Goal: Transaction & Acquisition: Purchase product/service

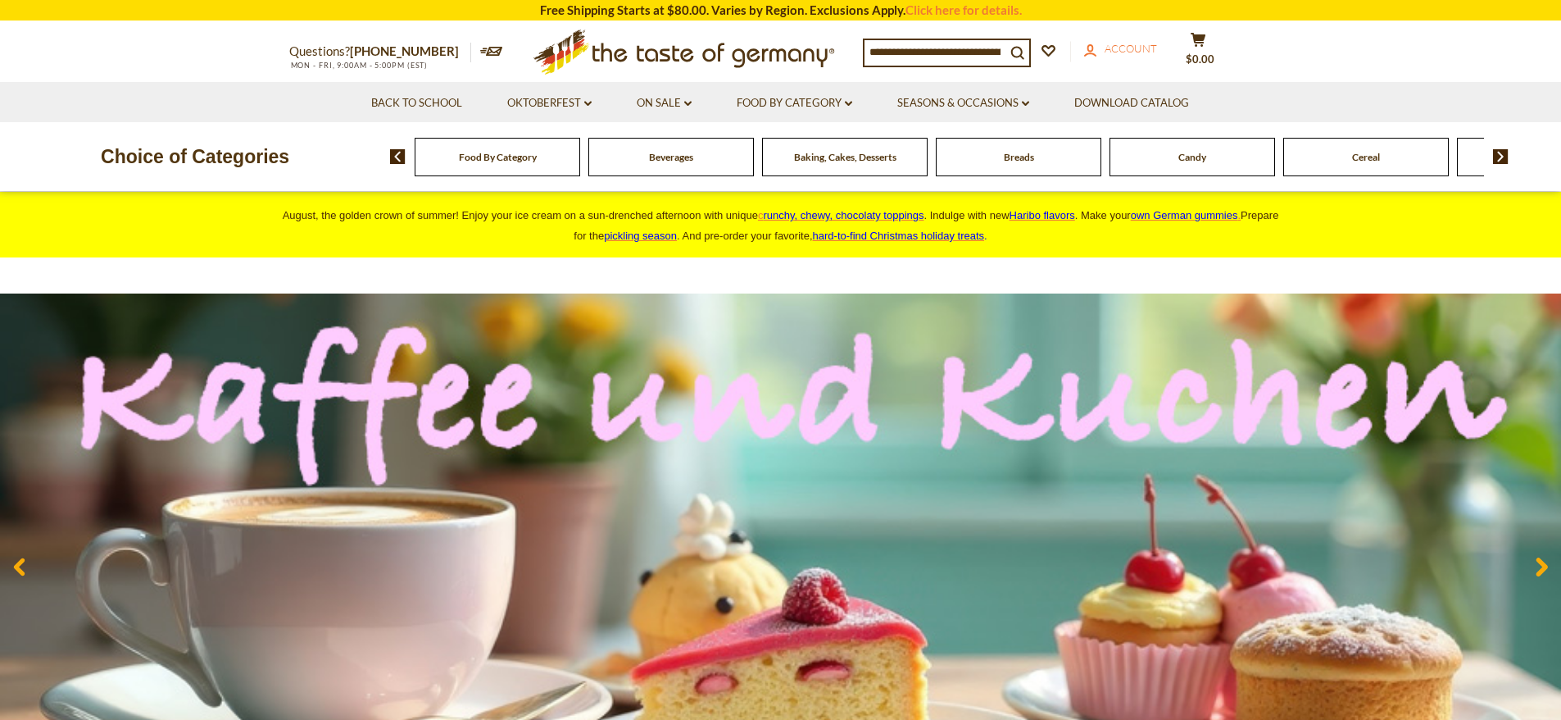
click at [1097, 51] on icon "account" at bounding box center [1090, 50] width 12 height 12
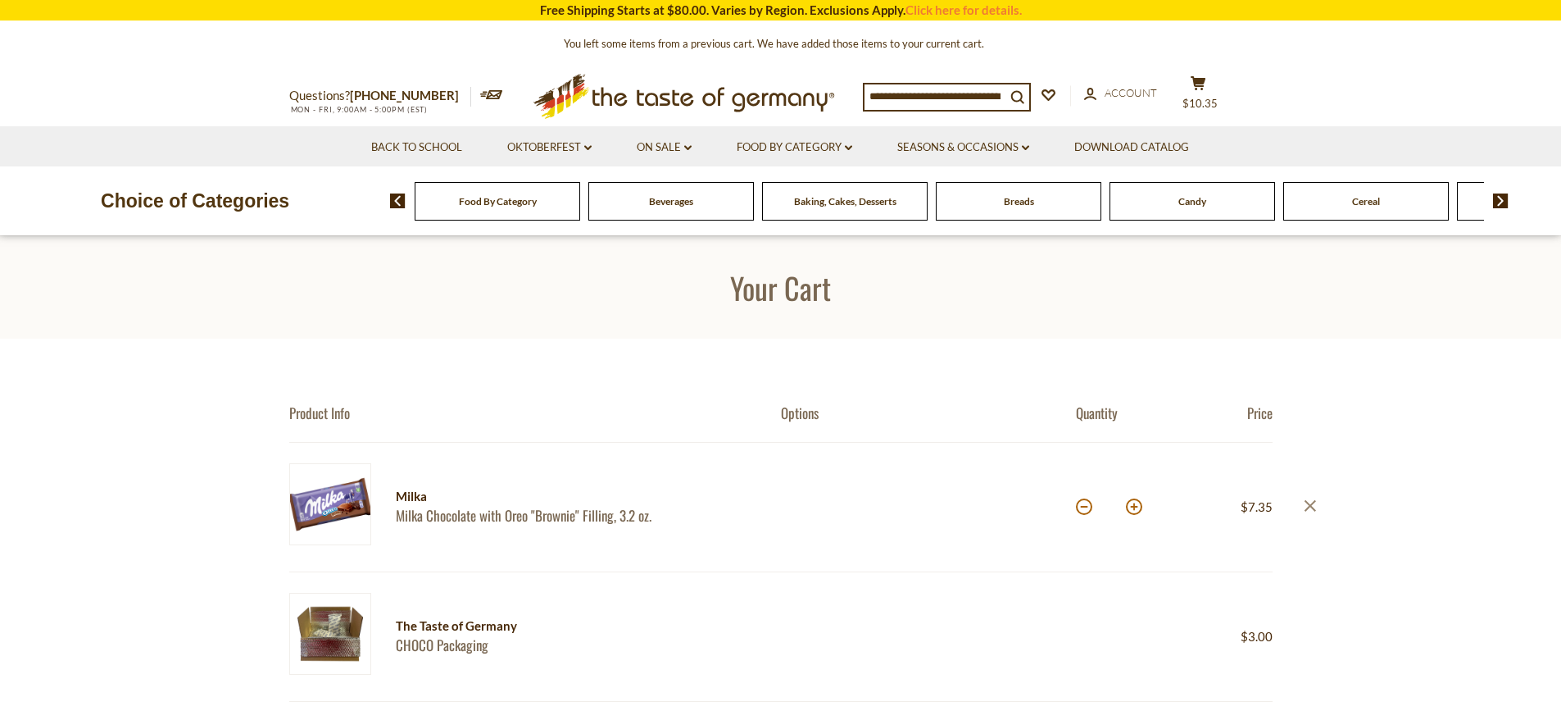
click at [1315, 510] on icon at bounding box center [1309, 504] width 11 height 11
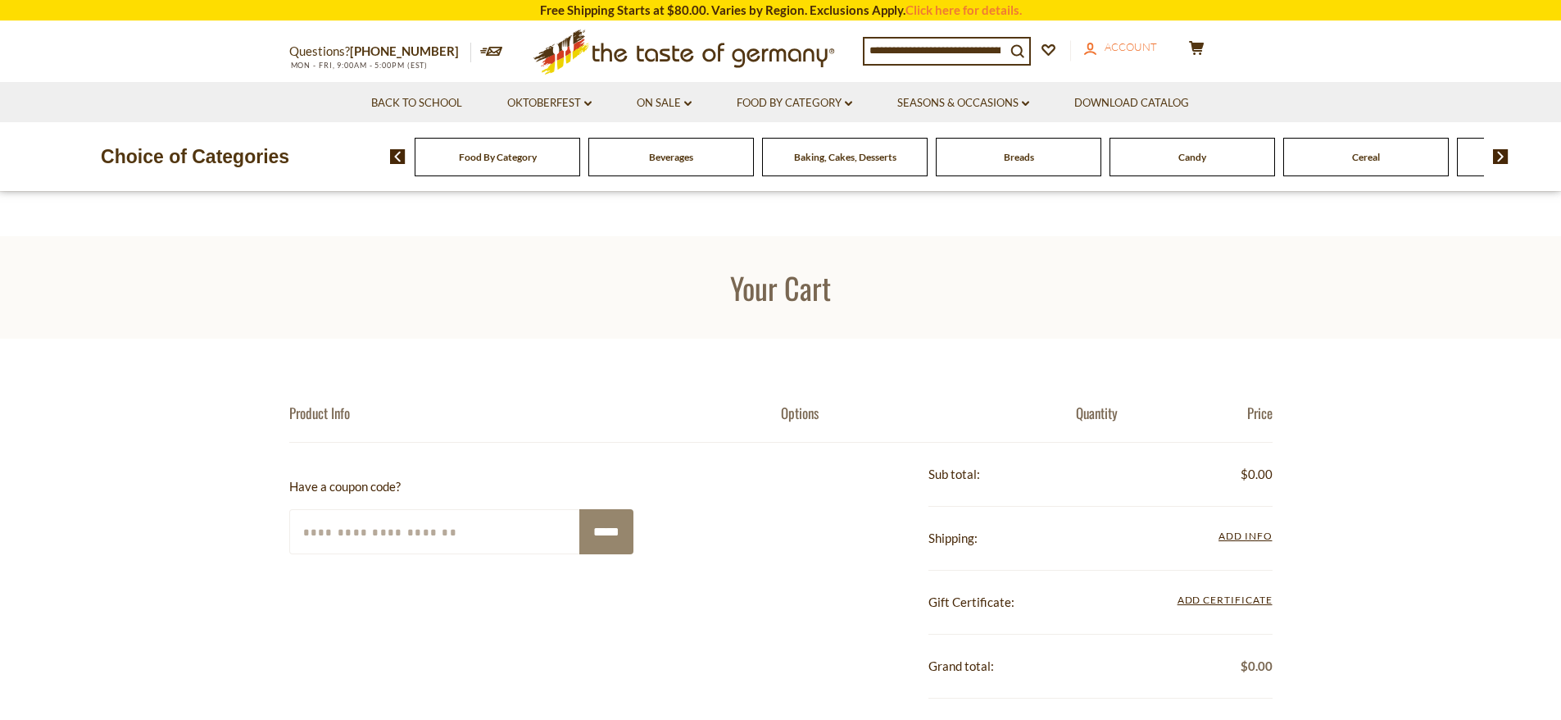
click at [1124, 46] on span "Account" at bounding box center [1131, 46] width 52 height 13
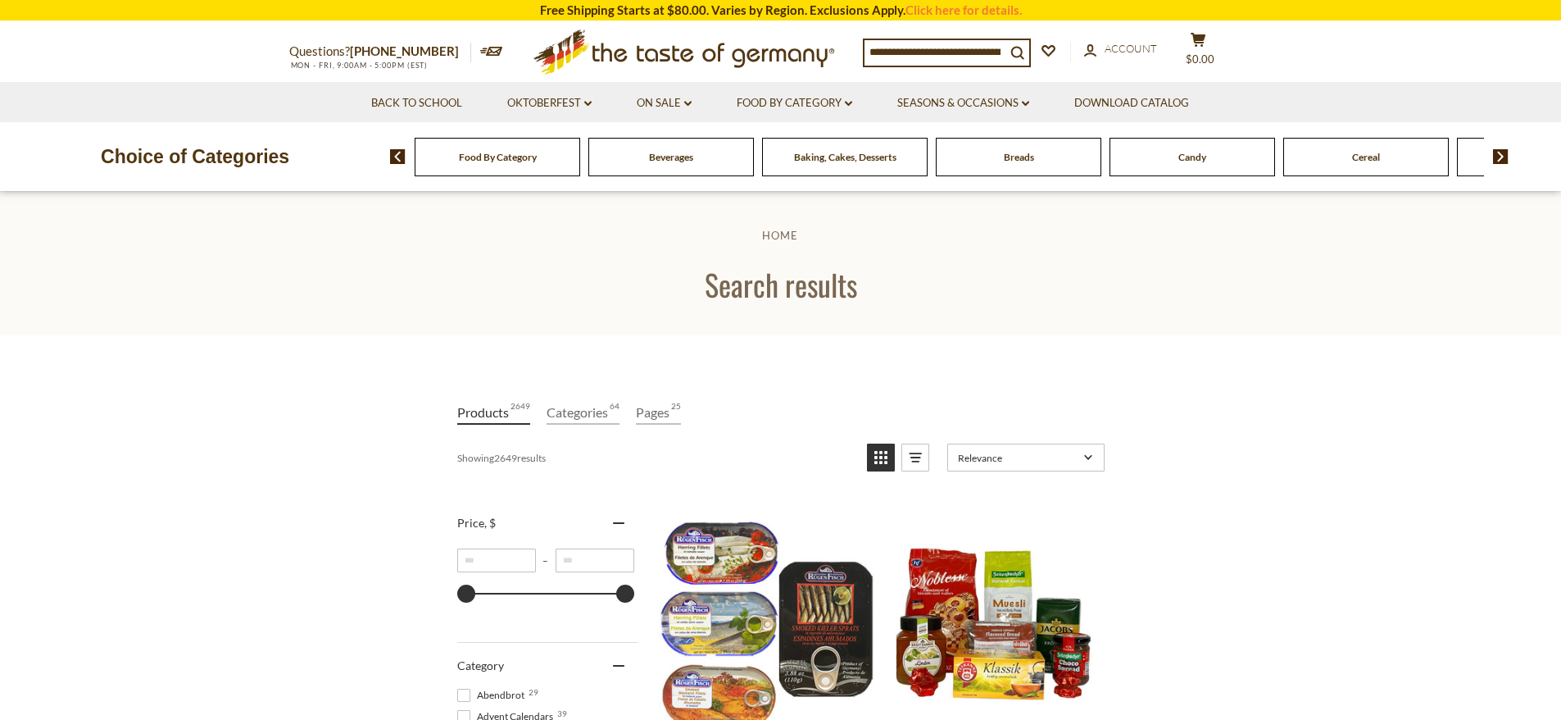
click at [877, 48] on input at bounding box center [935, 51] width 141 height 23
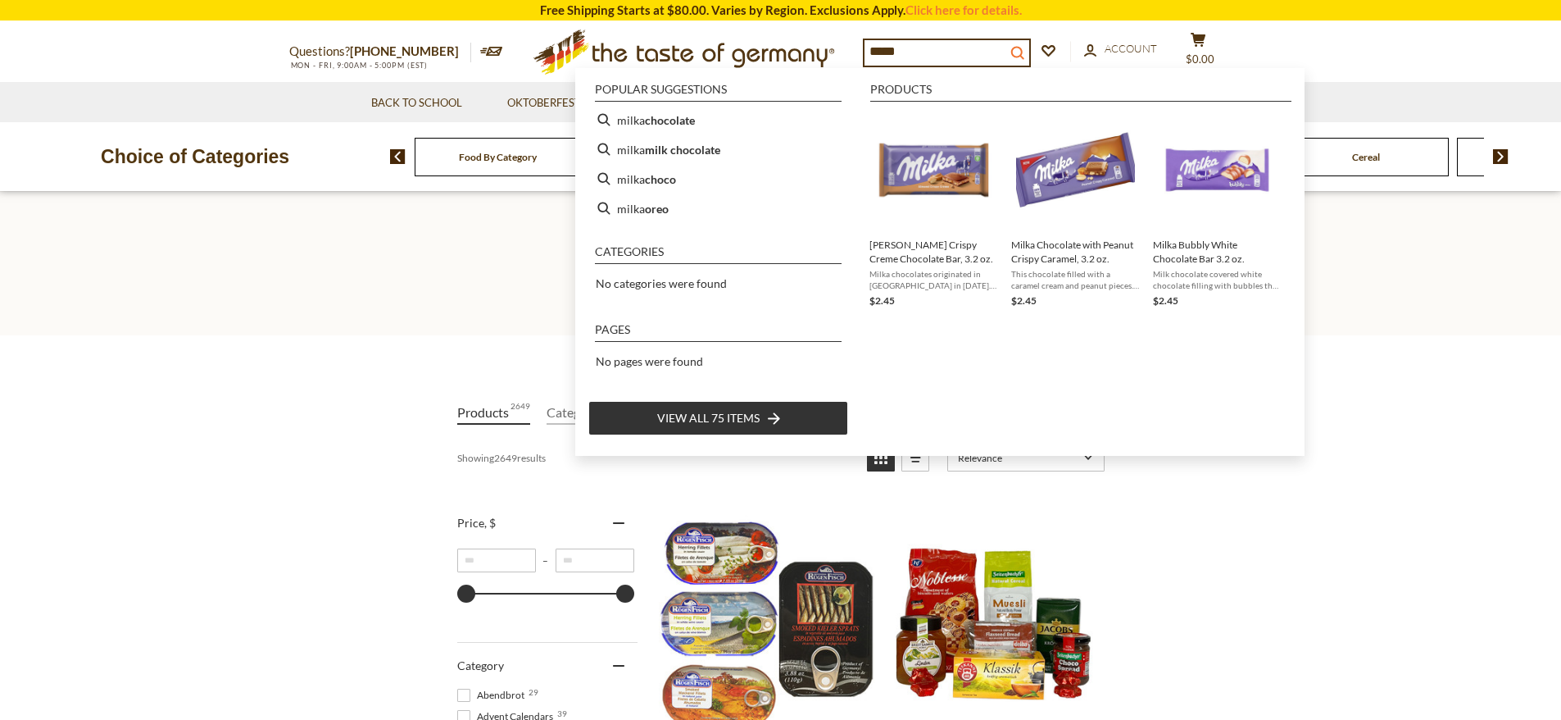
type input "*****"
click at [1024, 52] on icon "search_icon" at bounding box center [1018, 53] width 14 height 14
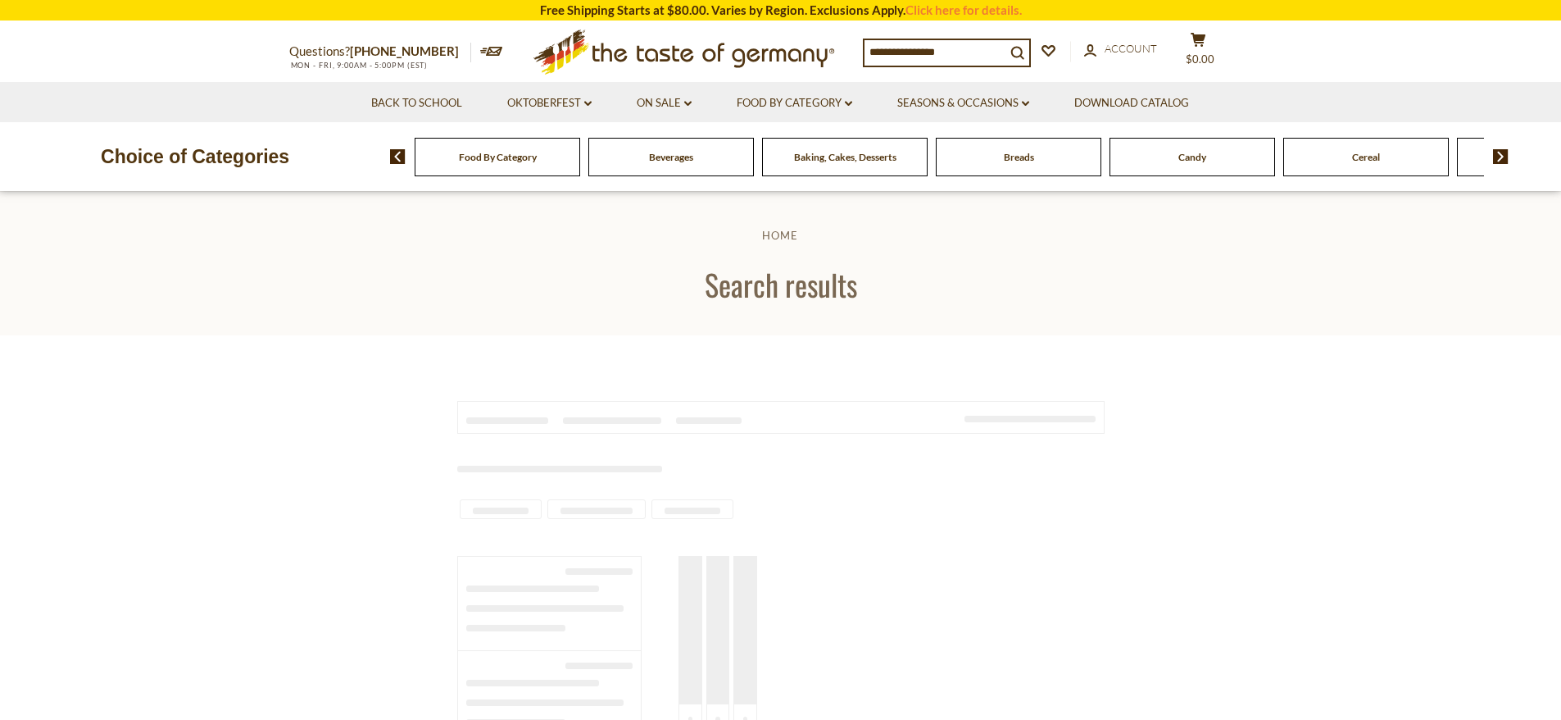
type input "*****"
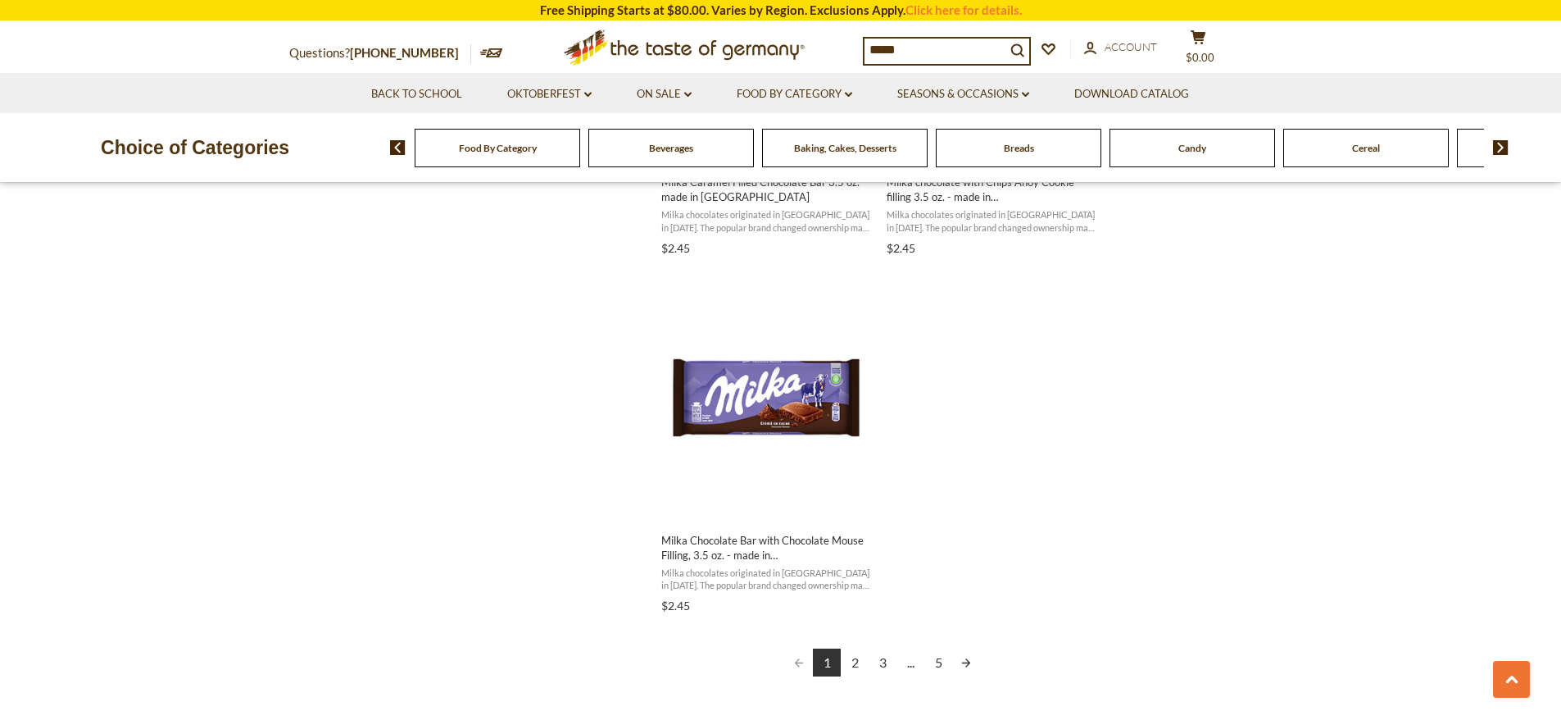
scroll to position [2826, 0]
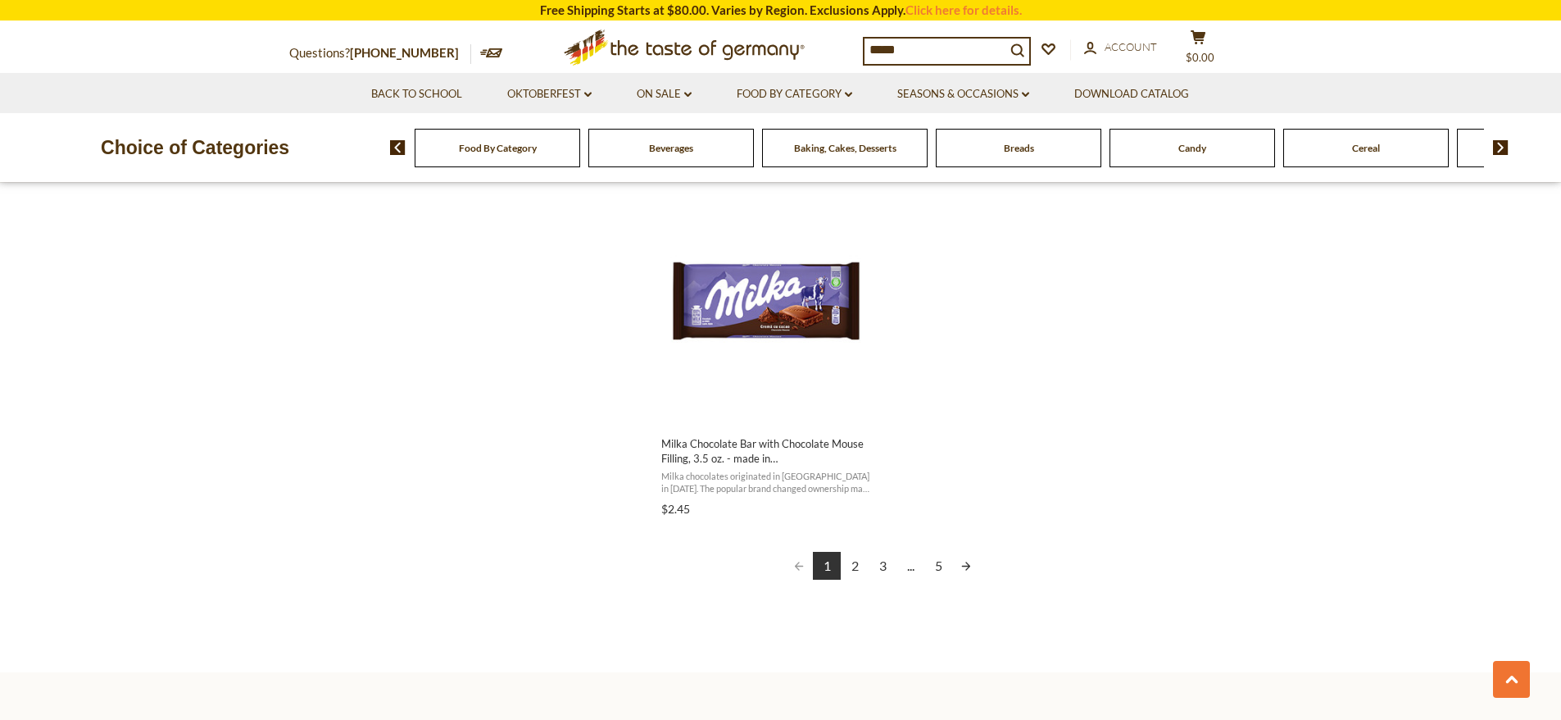
click at [853, 562] on link "2" at bounding box center [855, 566] width 28 height 28
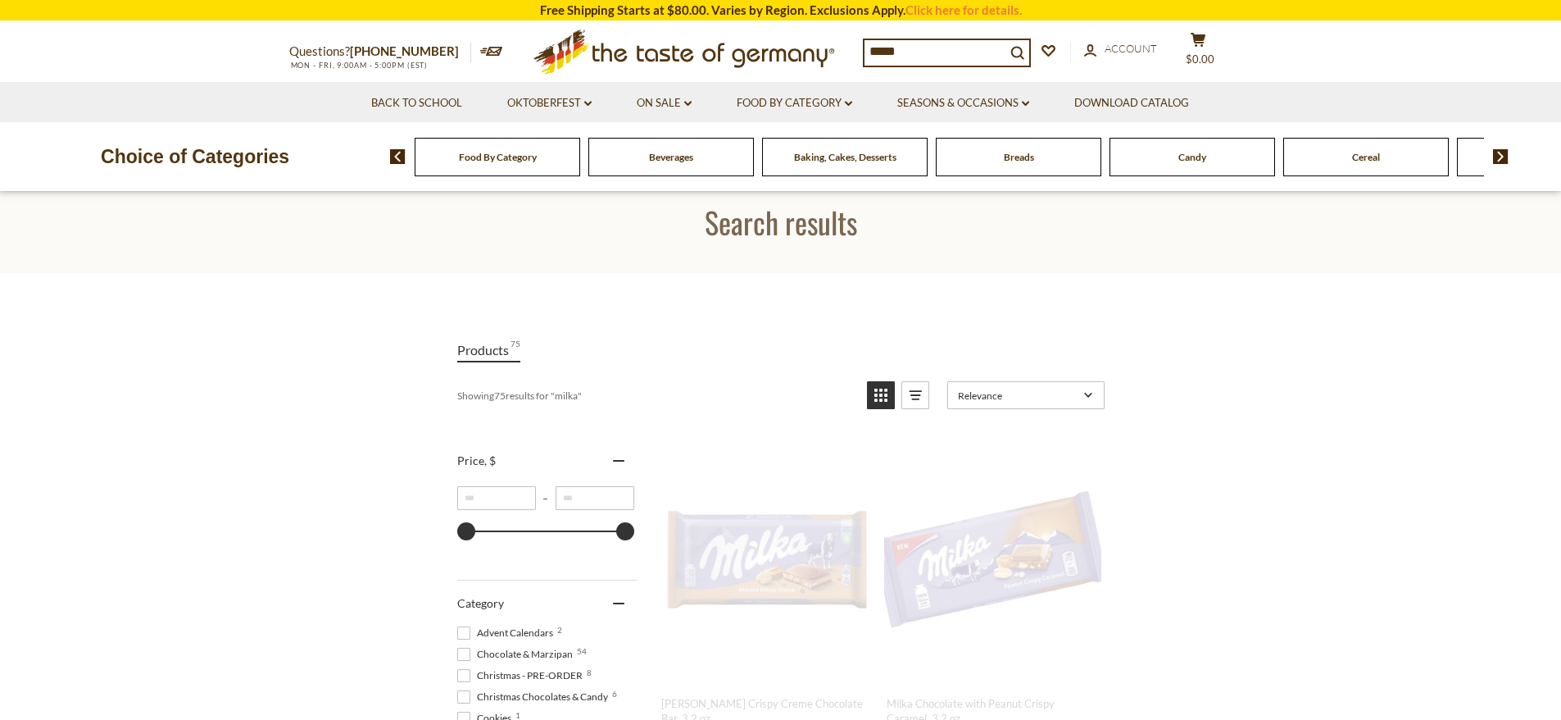
scroll to position [0, 0]
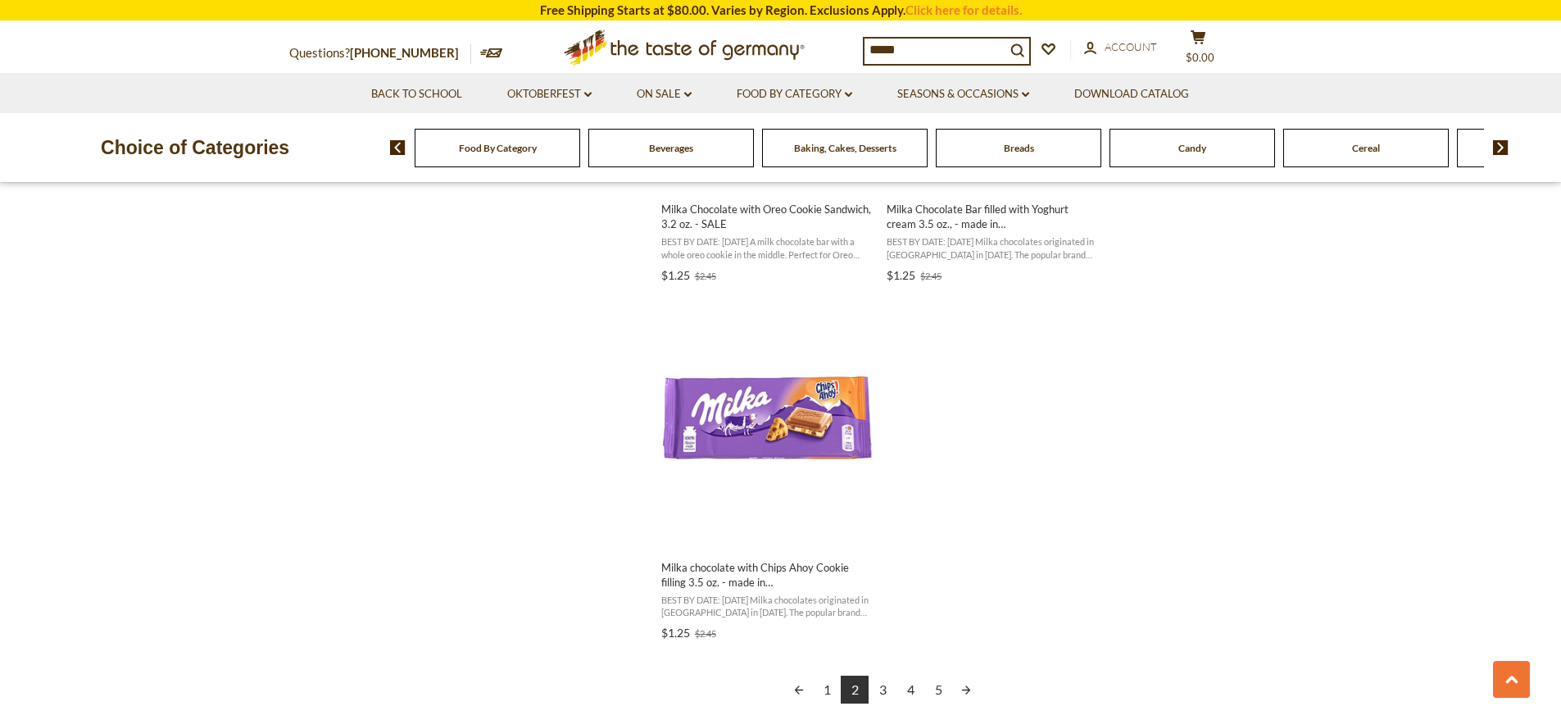
scroll to position [2708, 0]
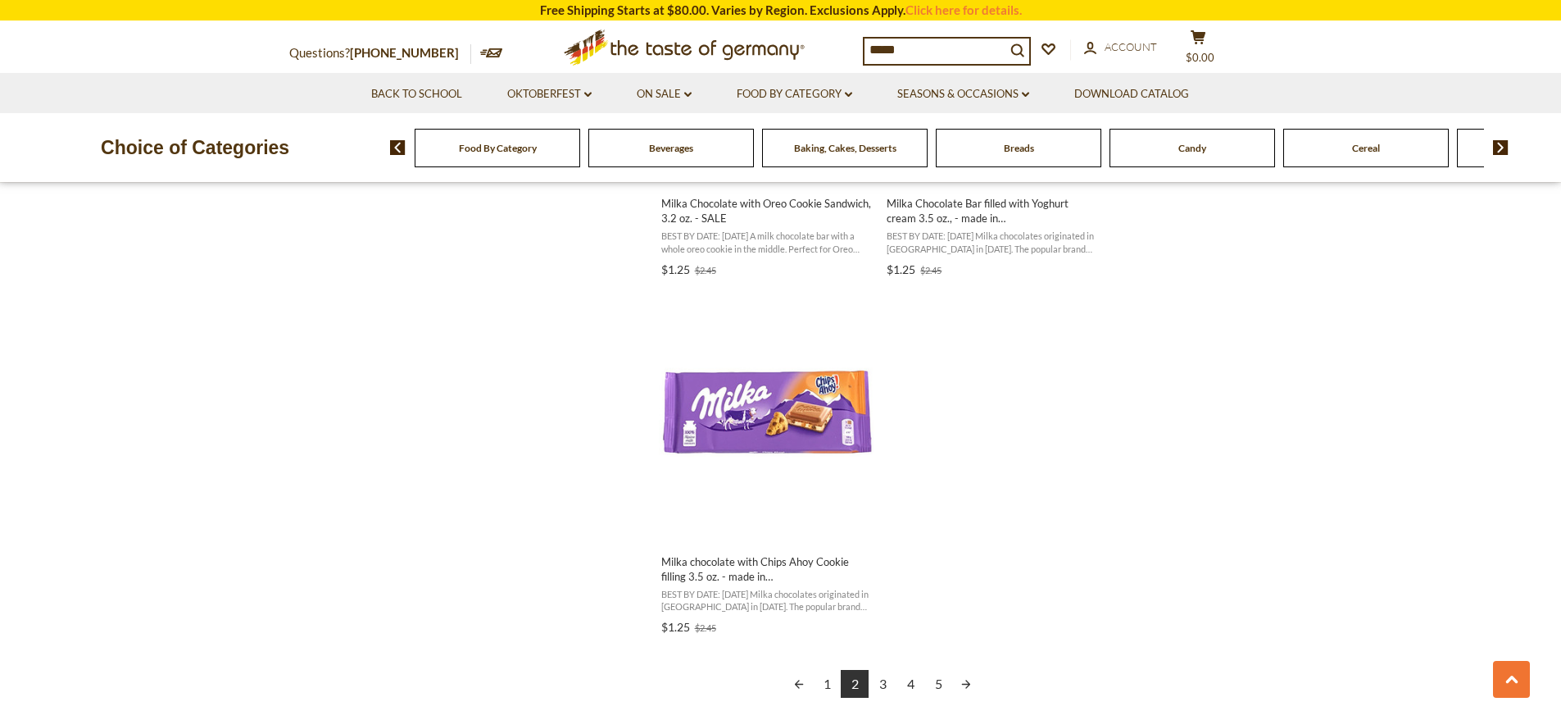
click at [884, 685] on link "3" at bounding box center [883, 684] width 28 height 28
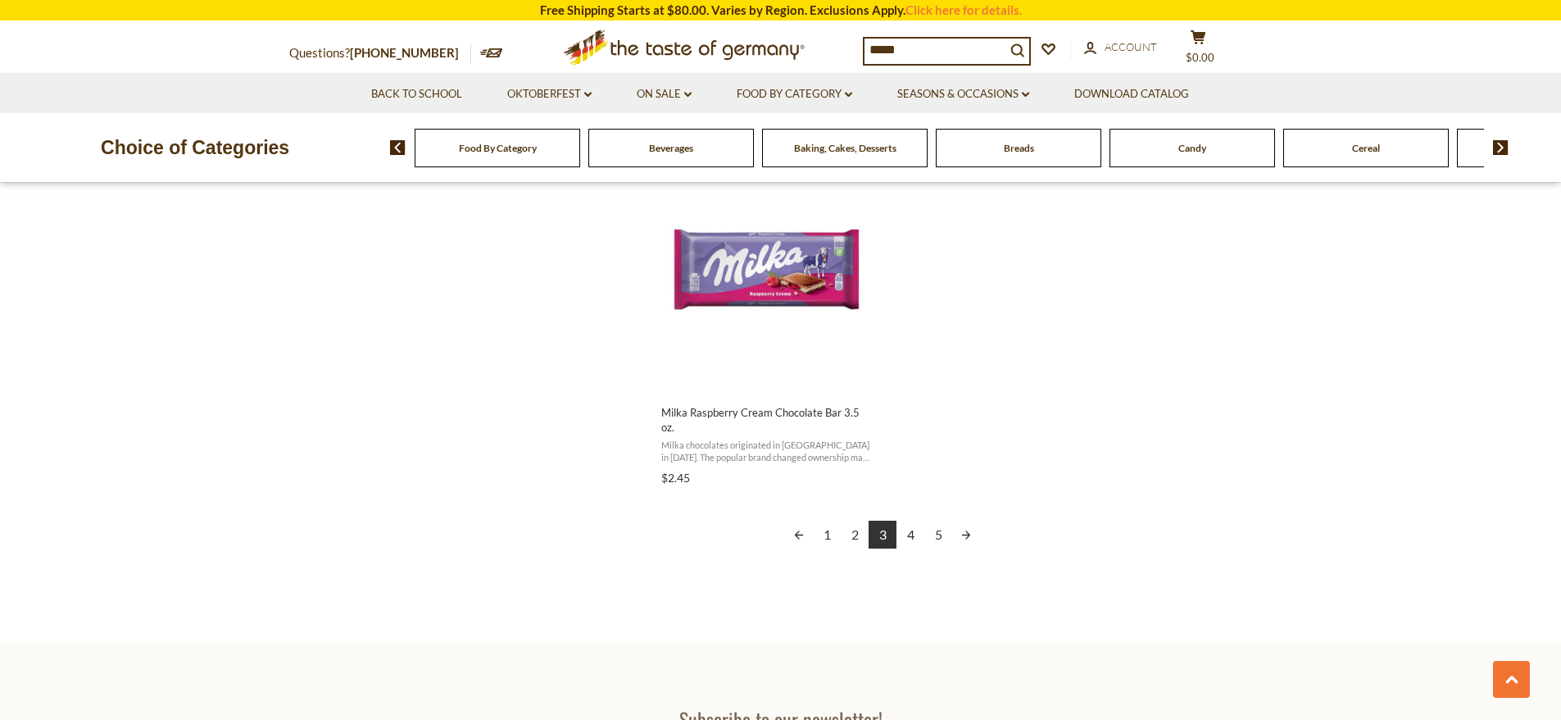
scroll to position [2873, 0]
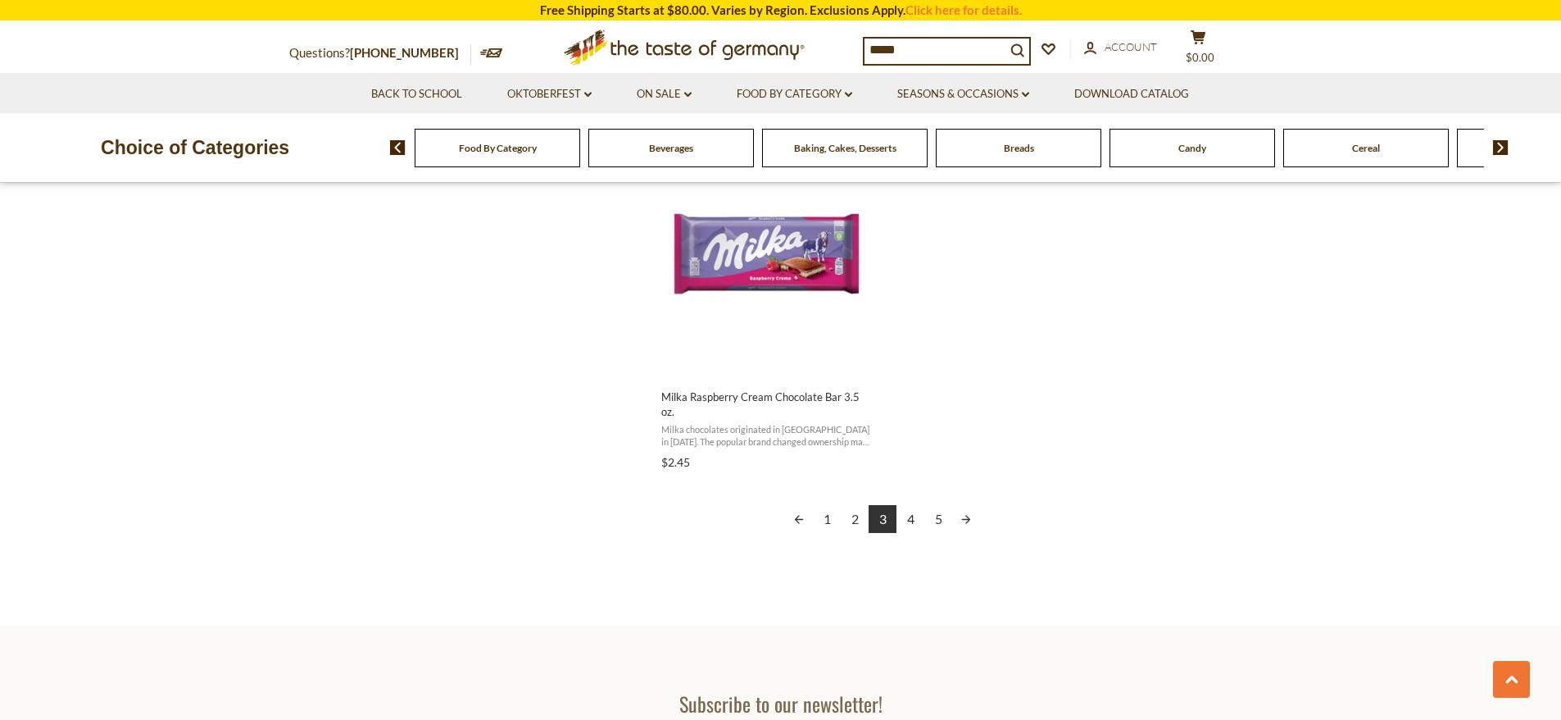
click at [910, 505] on link "4" at bounding box center [911, 519] width 28 height 28
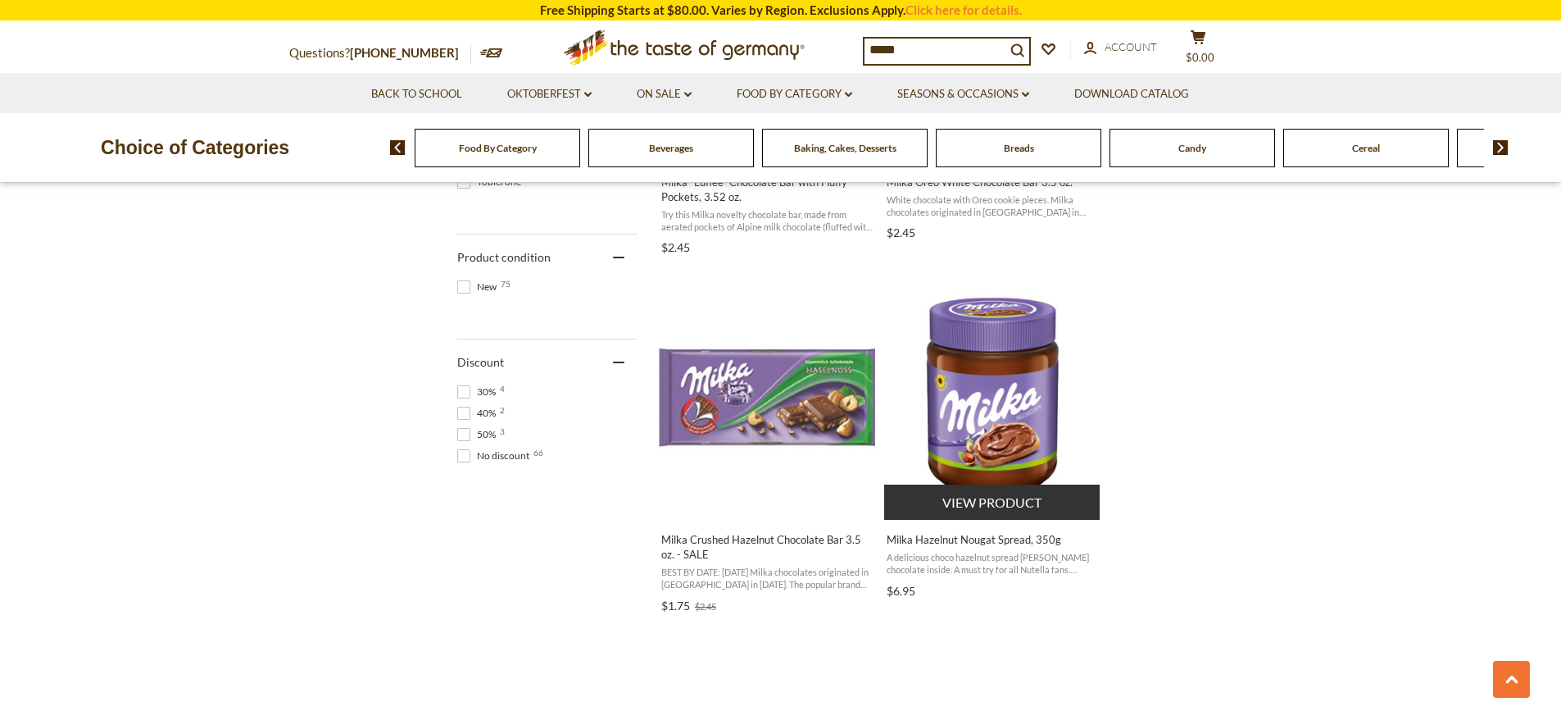
scroll to position [1351, 0]
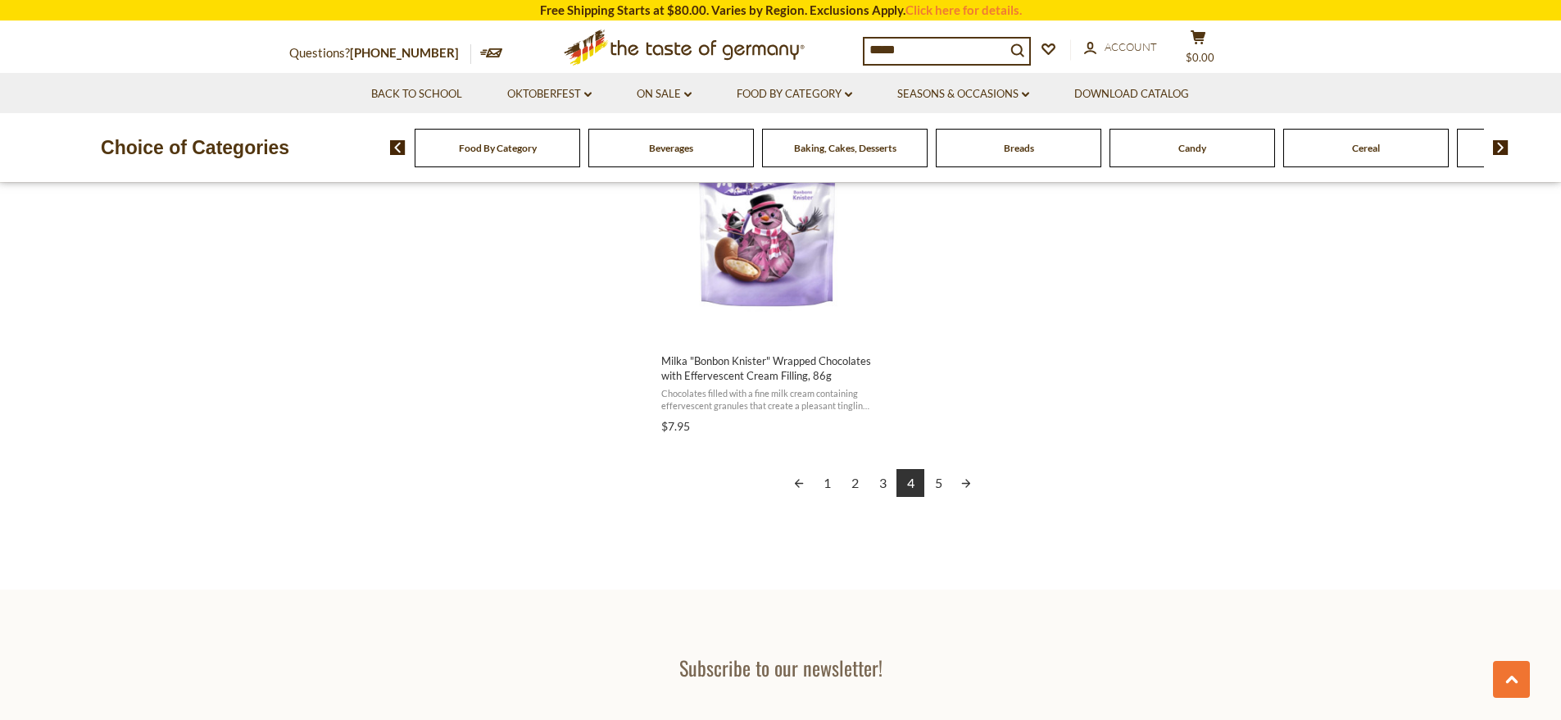
click at [938, 478] on link "5" at bounding box center [938, 483] width 28 height 28
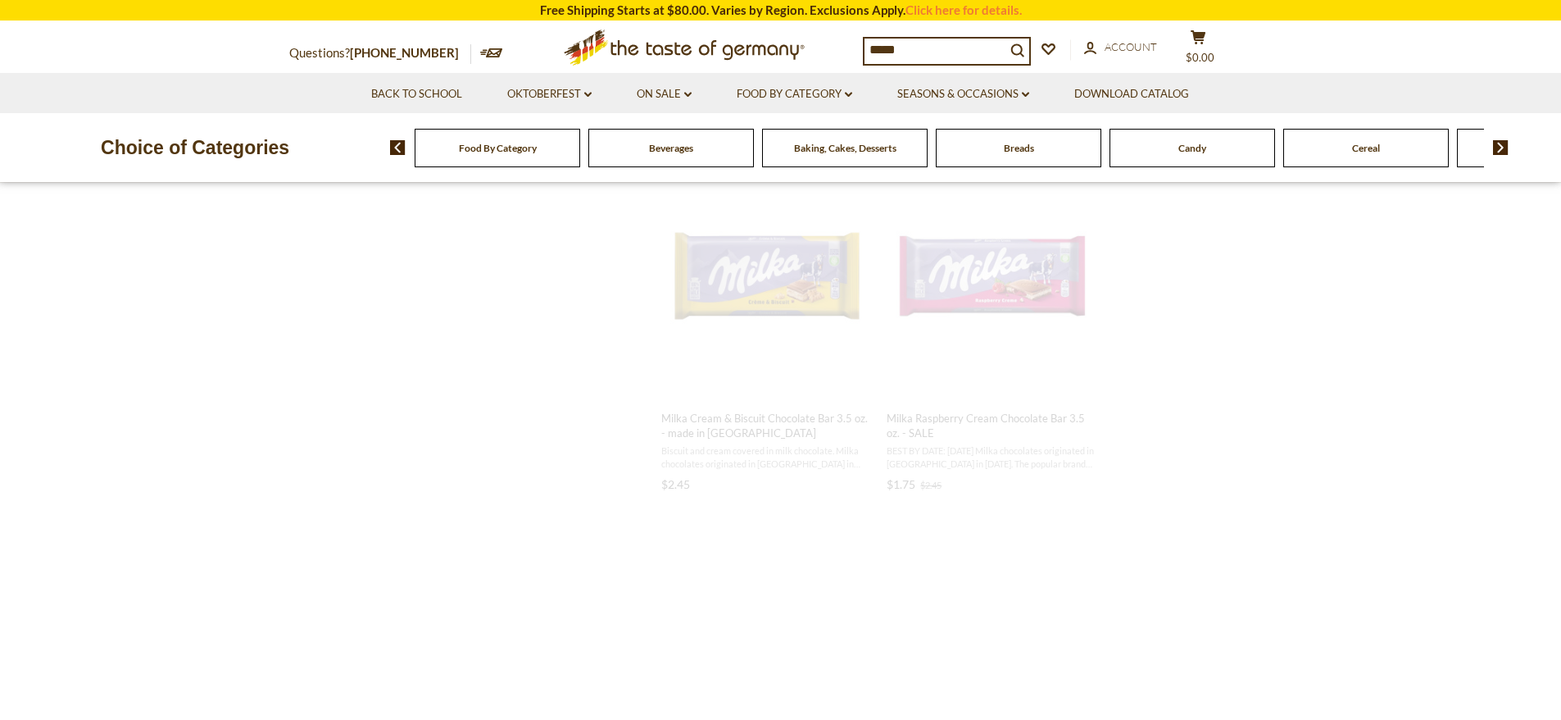
scroll to position [0, 0]
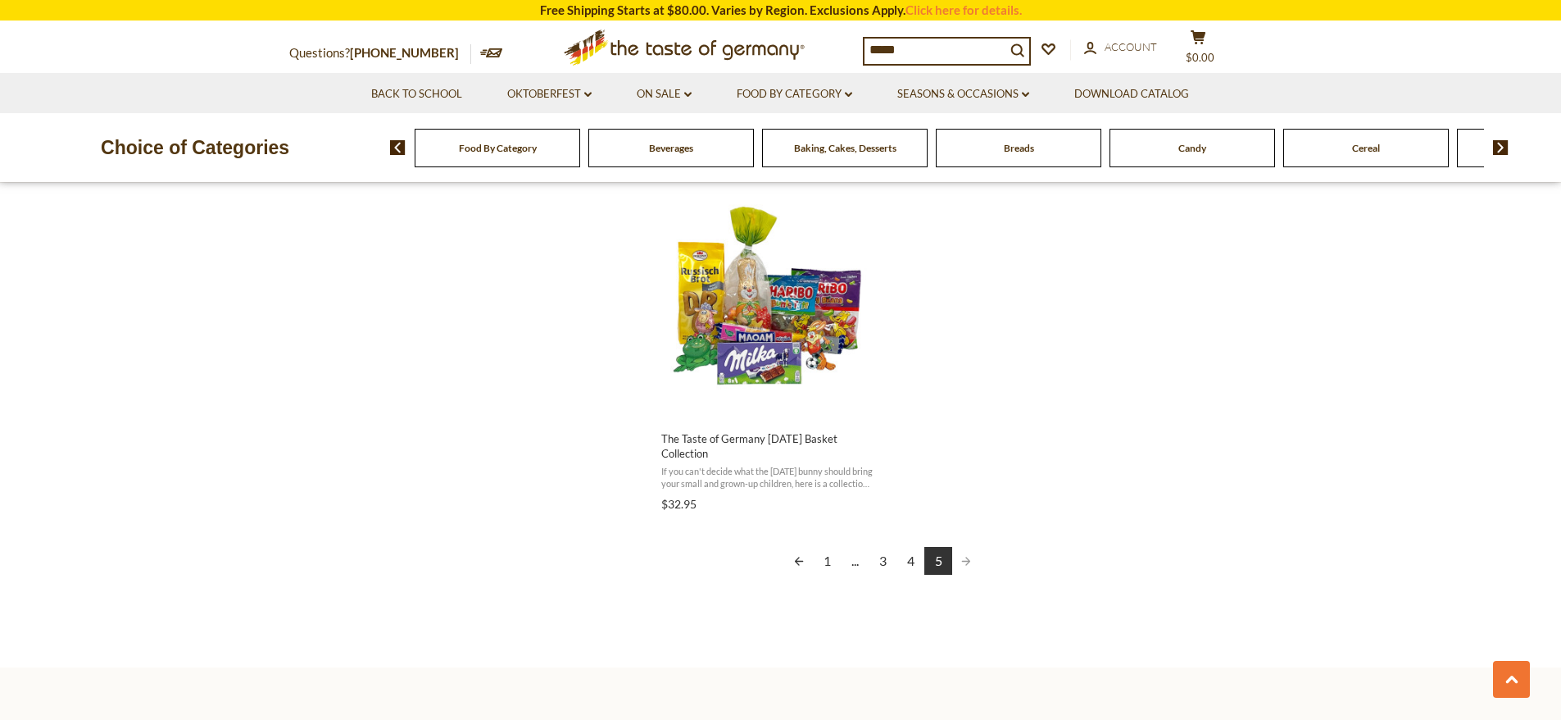
scroll to position [2922, 0]
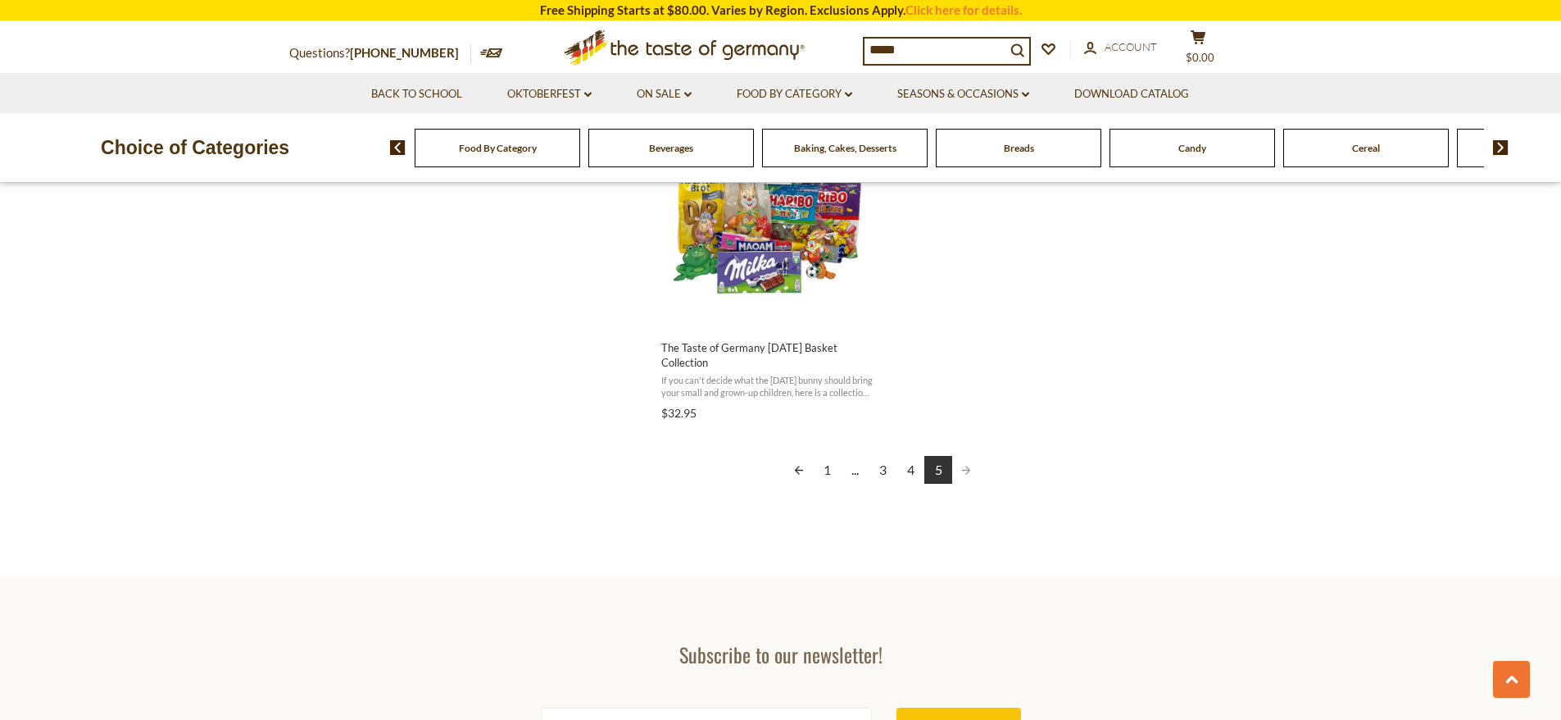
click at [909, 473] on link "4" at bounding box center [911, 470] width 28 height 28
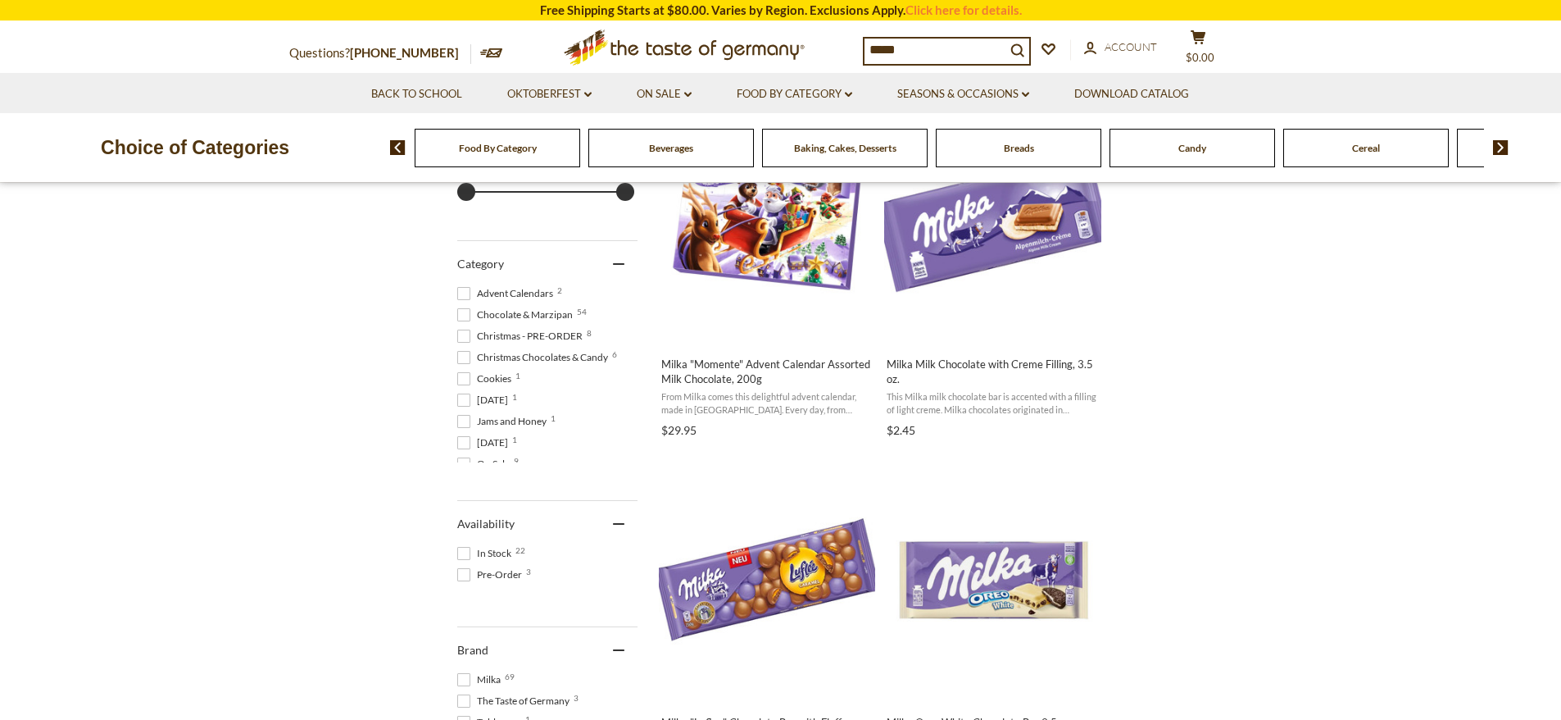
scroll to position [573, 0]
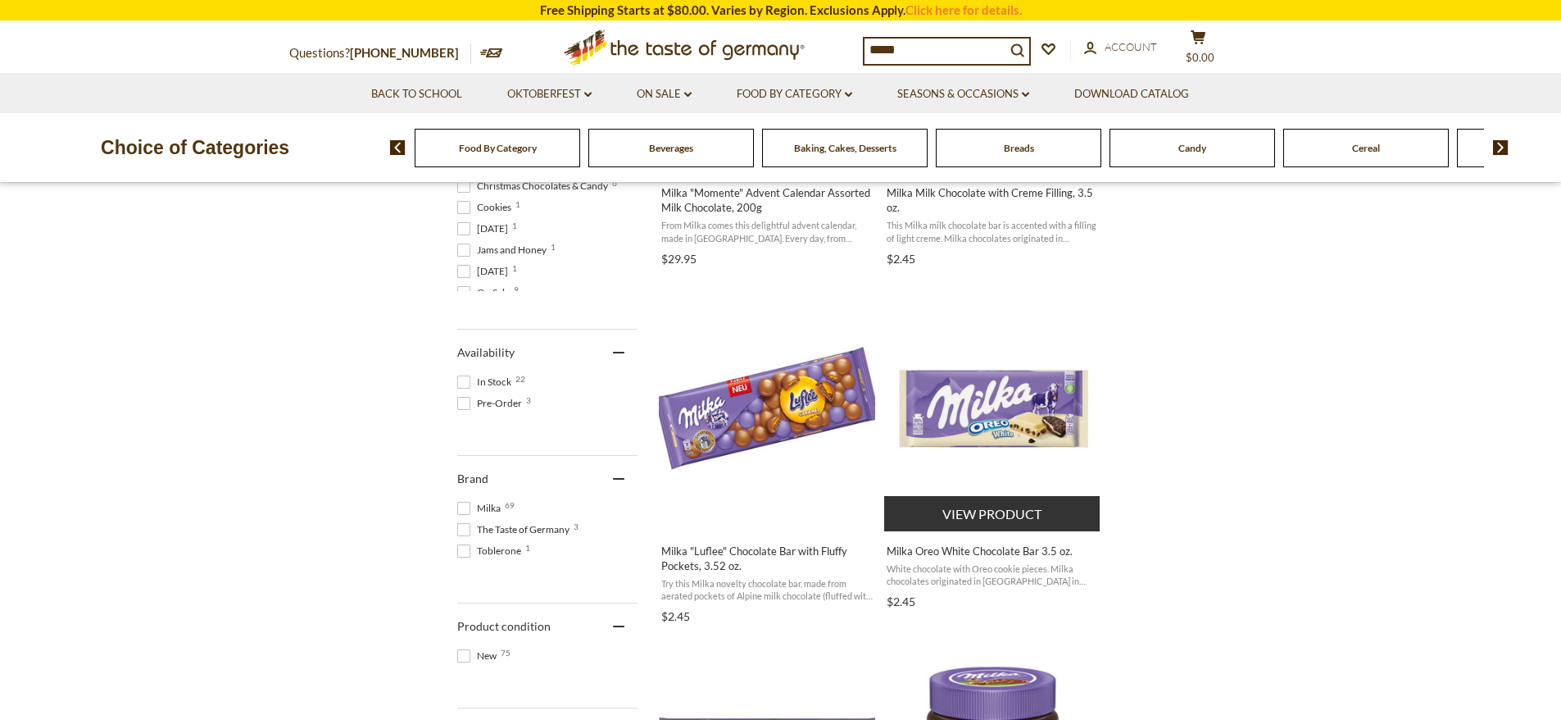
click at [978, 553] on span "Milka Oreo White Chocolate Bar 3.5 oz." at bounding box center [993, 550] width 212 height 15
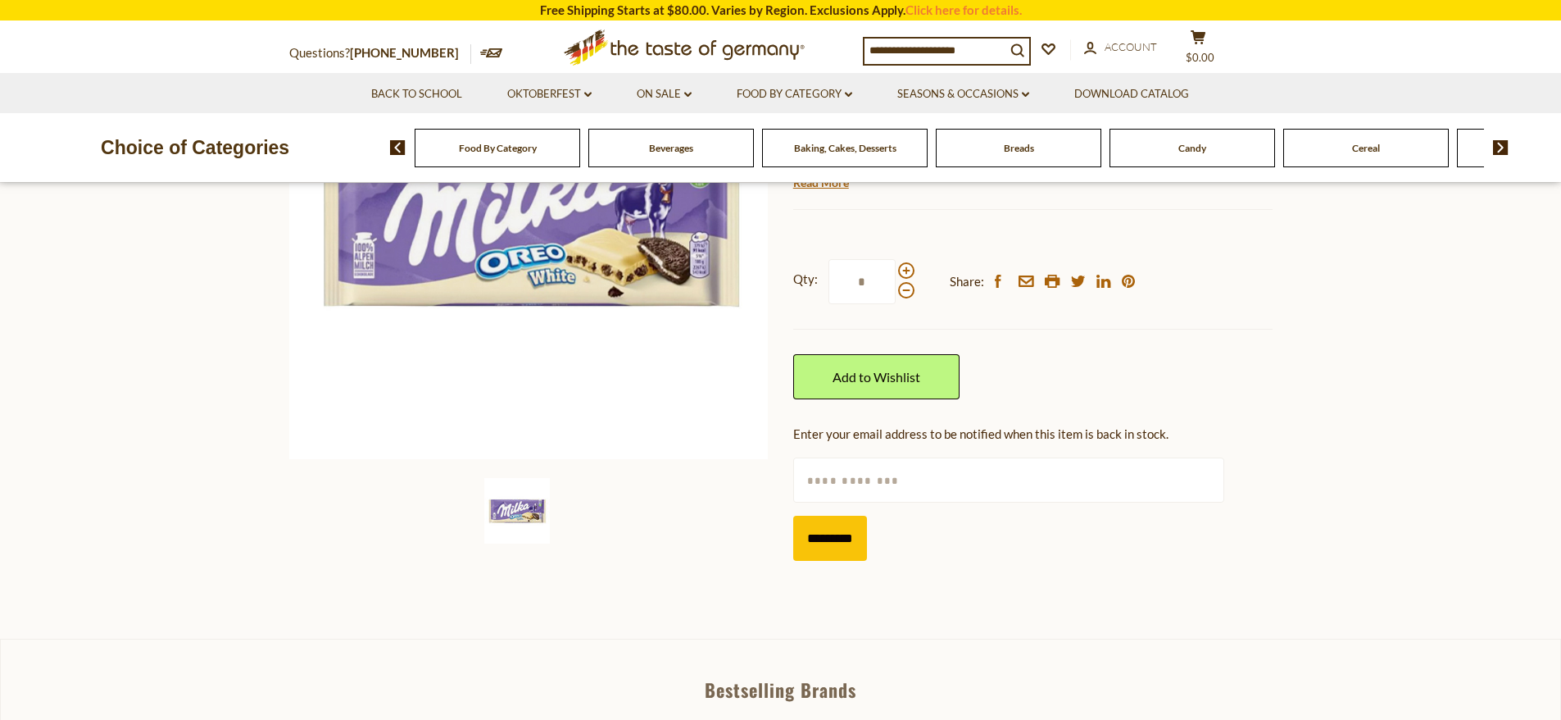
scroll to position [257, 0]
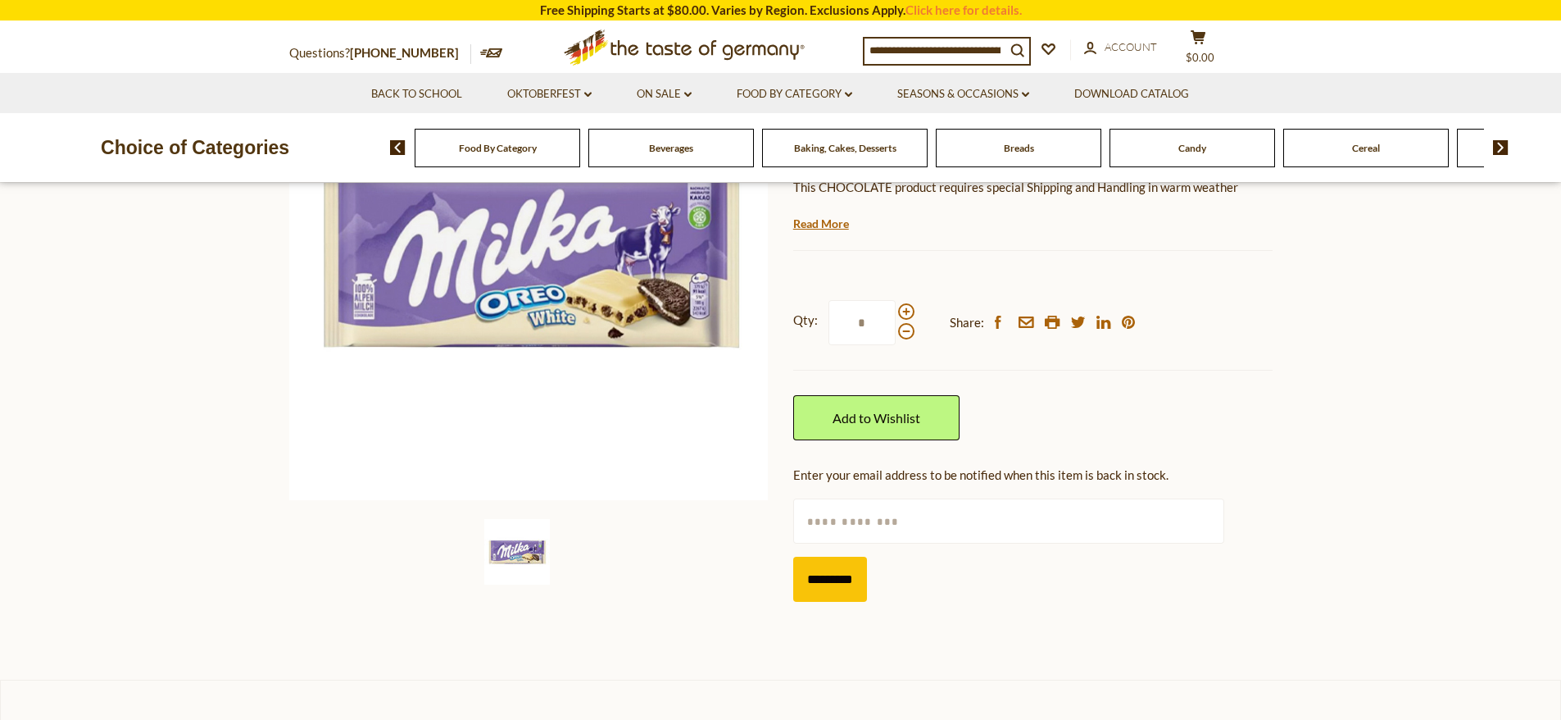
click at [906, 315] on span at bounding box center [906, 311] width 16 height 16
click at [896, 315] on input "*" at bounding box center [862, 322] width 67 height 45
type input "*"
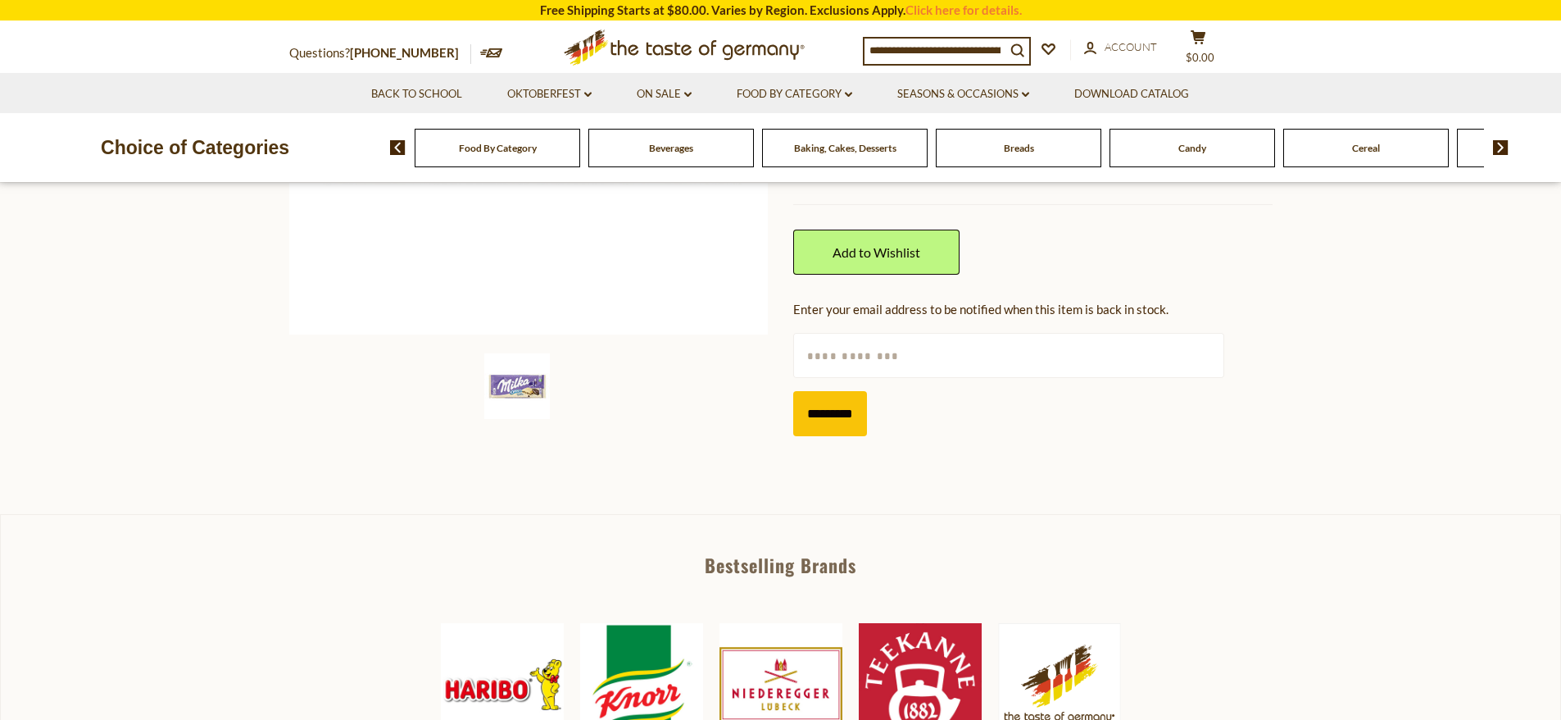
scroll to position [0, 0]
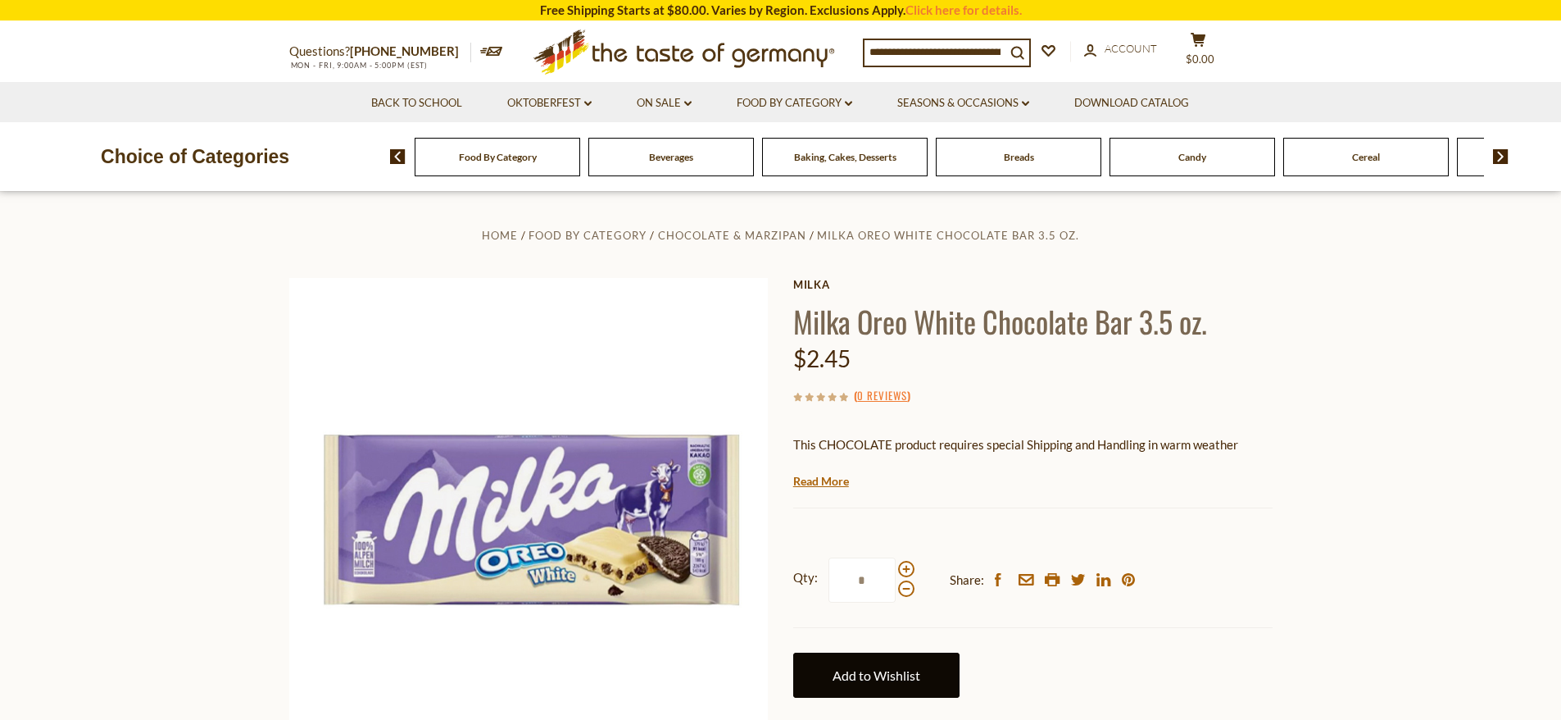
click at [865, 684] on link "Add to Wishlist" at bounding box center [876, 674] width 166 height 45
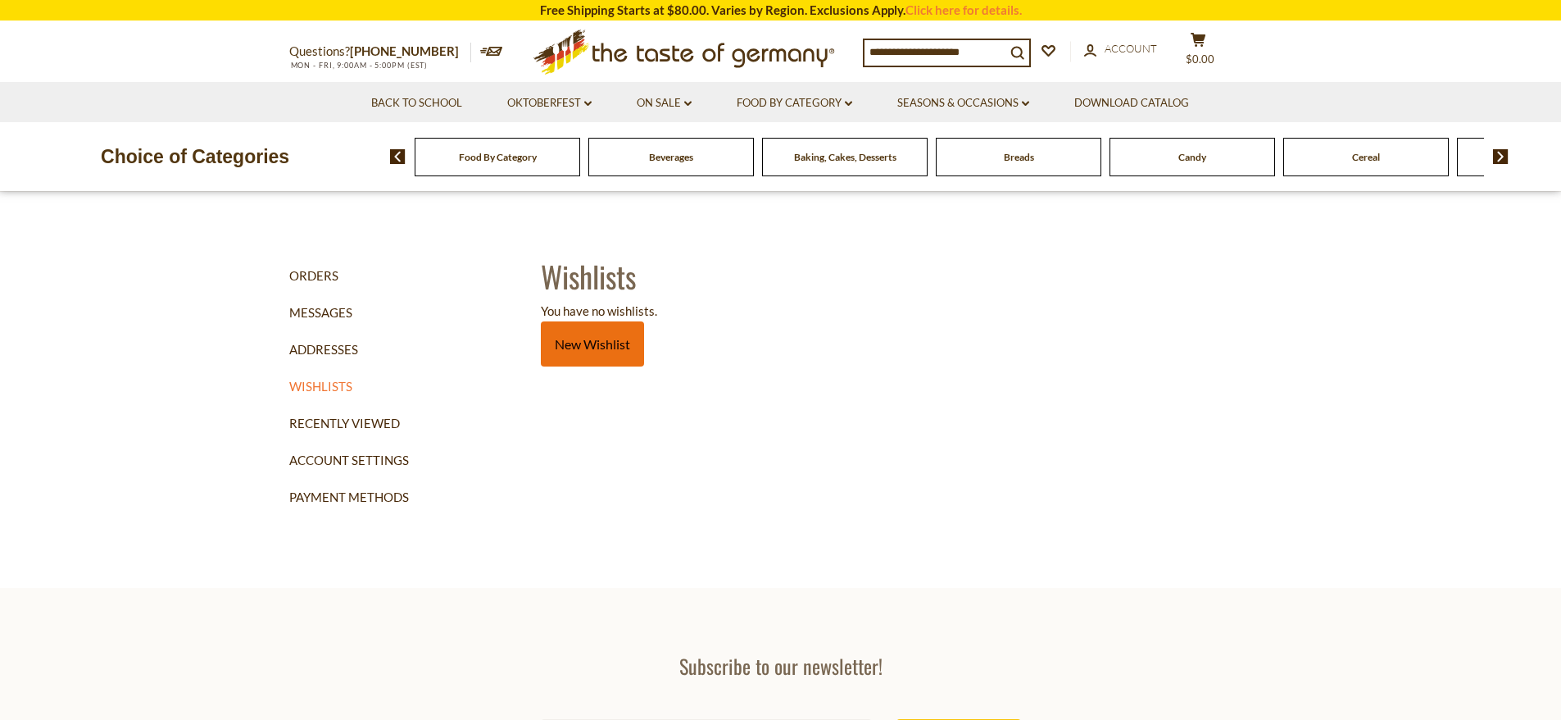
click at [556, 346] on link "New Wishlist" at bounding box center [592, 343] width 103 height 45
